Goal: Transaction & Acquisition: Purchase product/service

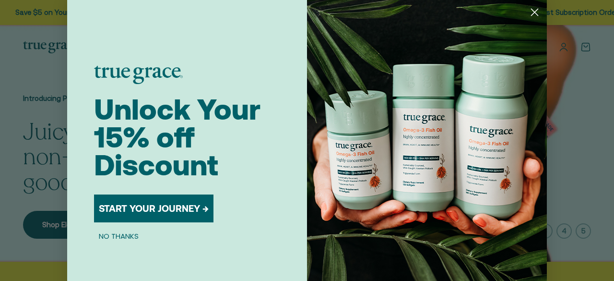
click at [176, 208] on button "START YOUR JOURNEY →" at bounding box center [154, 208] width 120 height 28
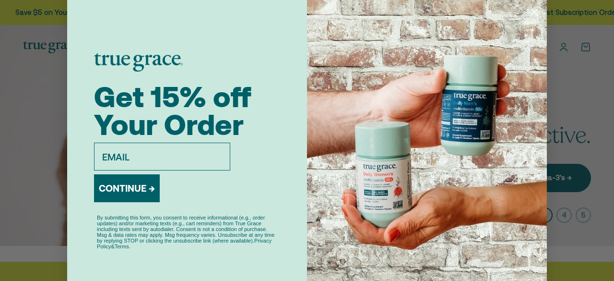
click at [126, 160] on input "email" at bounding box center [162, 157] width 136 height 28
type input "txpattie@gmail.com"
click at [121, 186] on button "CONTINUE →" at bounding box center [127, 188] width 66 height 28
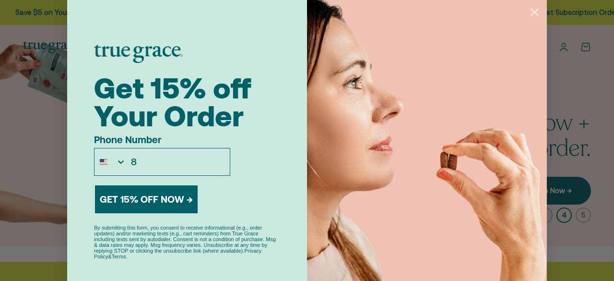
type input "1-817-726-6860"
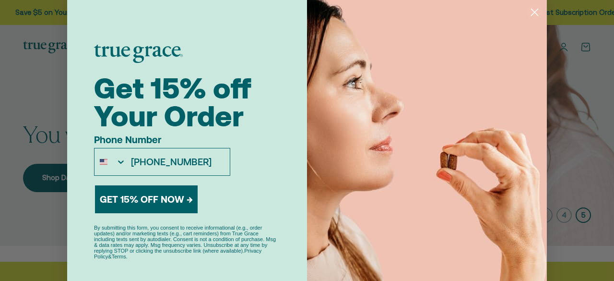
click at [166, 198] on button "GET 15% OFF NOW →" at bounding box center [146, 199] width 103 height 28
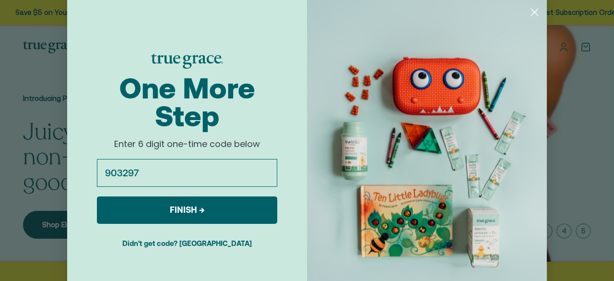
type input "903297"
click at [185, 218] on button "FINISH →" at bounding box center [187, 209] width 180 height 27
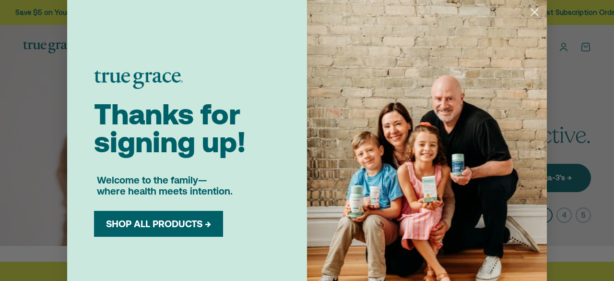
click at [182, 220] on button "SHOP ALL PRODUCTS →" at bounding box center [158, 224] width 115 height 12
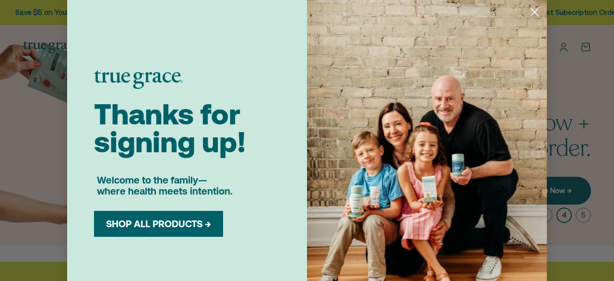
click at [208, 226] on button "SHOP ALL PRODUCTS →" at bounding box center [158, 224] width 115 height 12
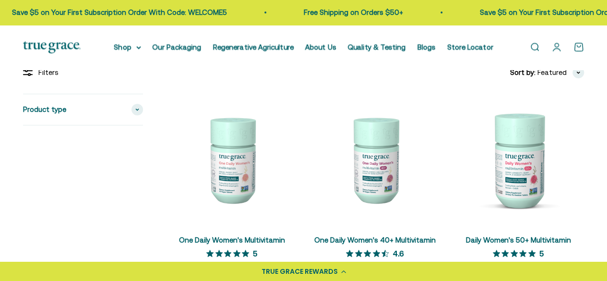
scroll to position [192, 0]
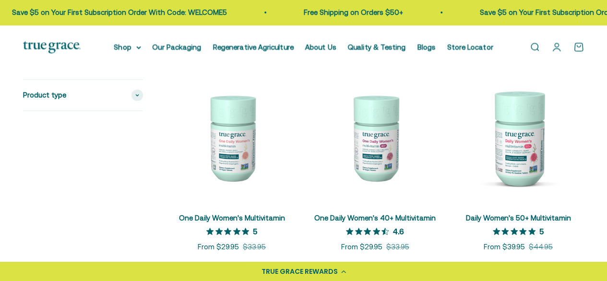
click at [520, 164] on img at bounding box center [519, 138] width 132 height 132
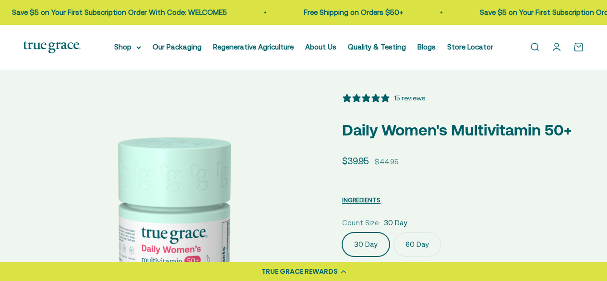
select select "3"
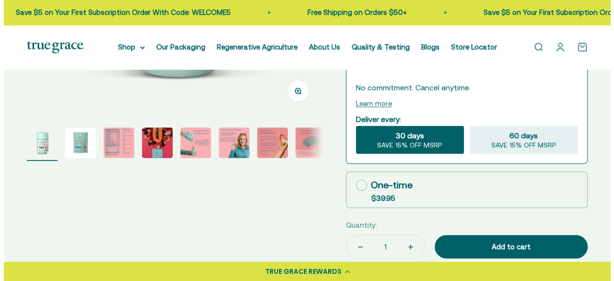
scroll to position [288, 0]
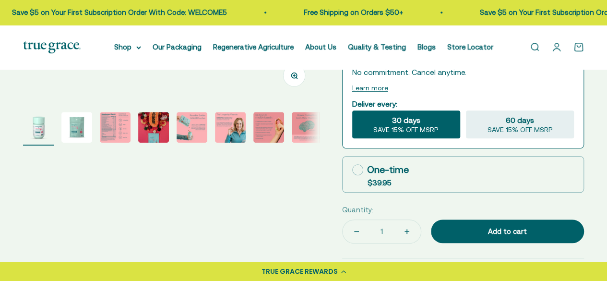
click at [359, 168] on icon at bounding box center [357, 169] width 11 height 11
click at [352, 169] on input "One-time $39.95" at bounding box center [352, 169] width 0 height 0
radio input "true"
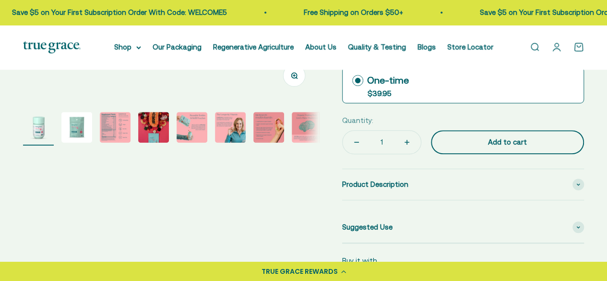
click at [496, 145] on div "Add to cart" at bounding box center [507, 142] width 115 height 12
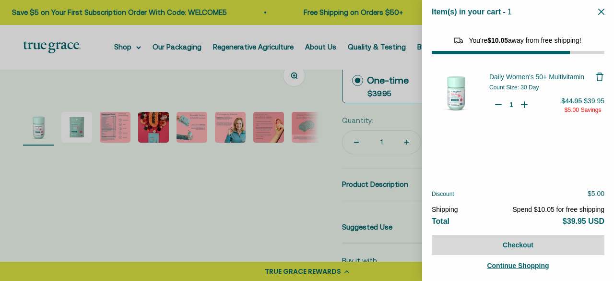
select select "44882812010710"
select select "44878154563798"
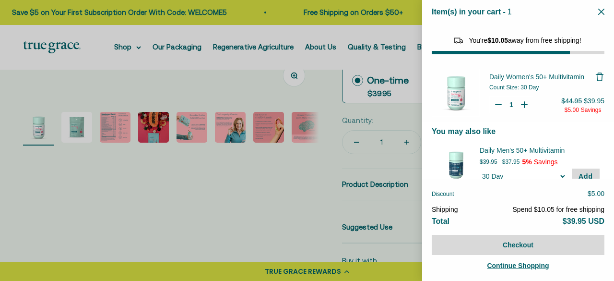
click at [529, 266] on span "Continue Shopping" at bounding box center [518, 266] width 62 height 8
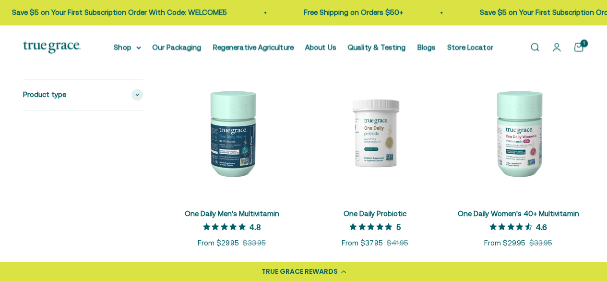
scroll to position [768, 0]
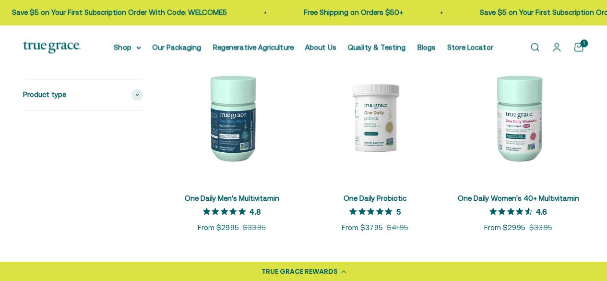
click at [382, 130] on img at bounding box center [375, 117] width 132 height 132
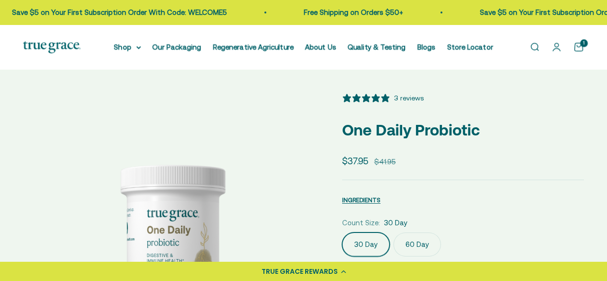
select select "3"
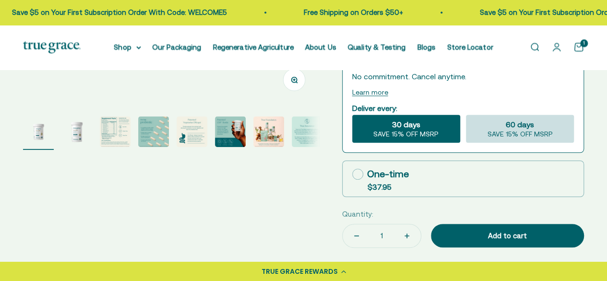
scroll to position [288, 0]
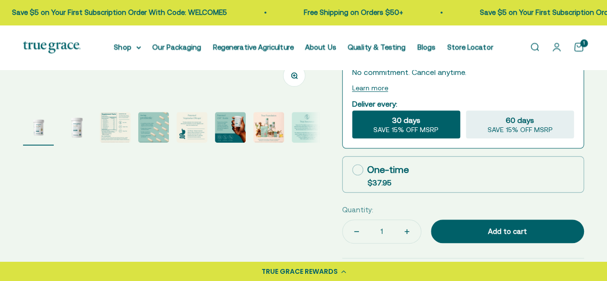
drag, startPoint x: 356, startPoint y: 166, endPoint x: 366, endPoint y: 171, distance: 11.4
click at [356, 166] on icon at bounding box center [357, 169] width 11 height 11
click at [352, 169] on input "One-time $37.95" at bounding box center [352, 169] width 0 height 0
radio input "true"
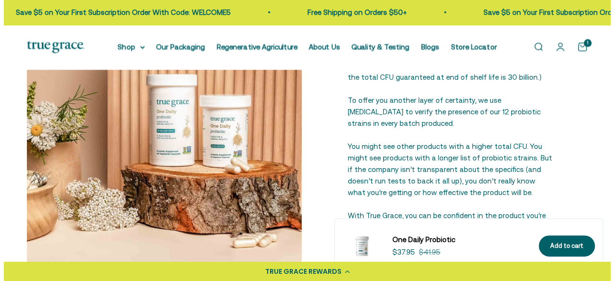
scroll to position [1248, 0]
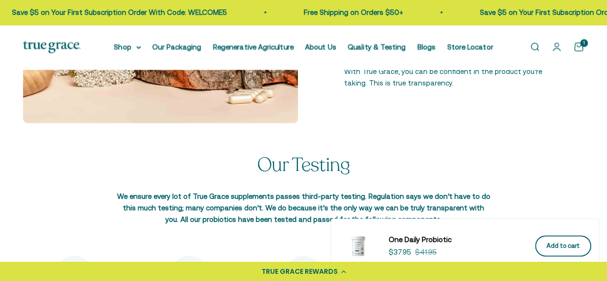
click at [561, 247] on div "Add to cart" at bounding box center [563, 246] width 33 height 10
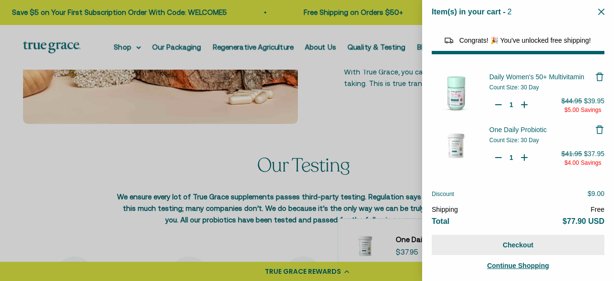
select select "44882812010710"
select select "44878154563798"
